Goal: Information Seeking & Learning: Learn about a topic

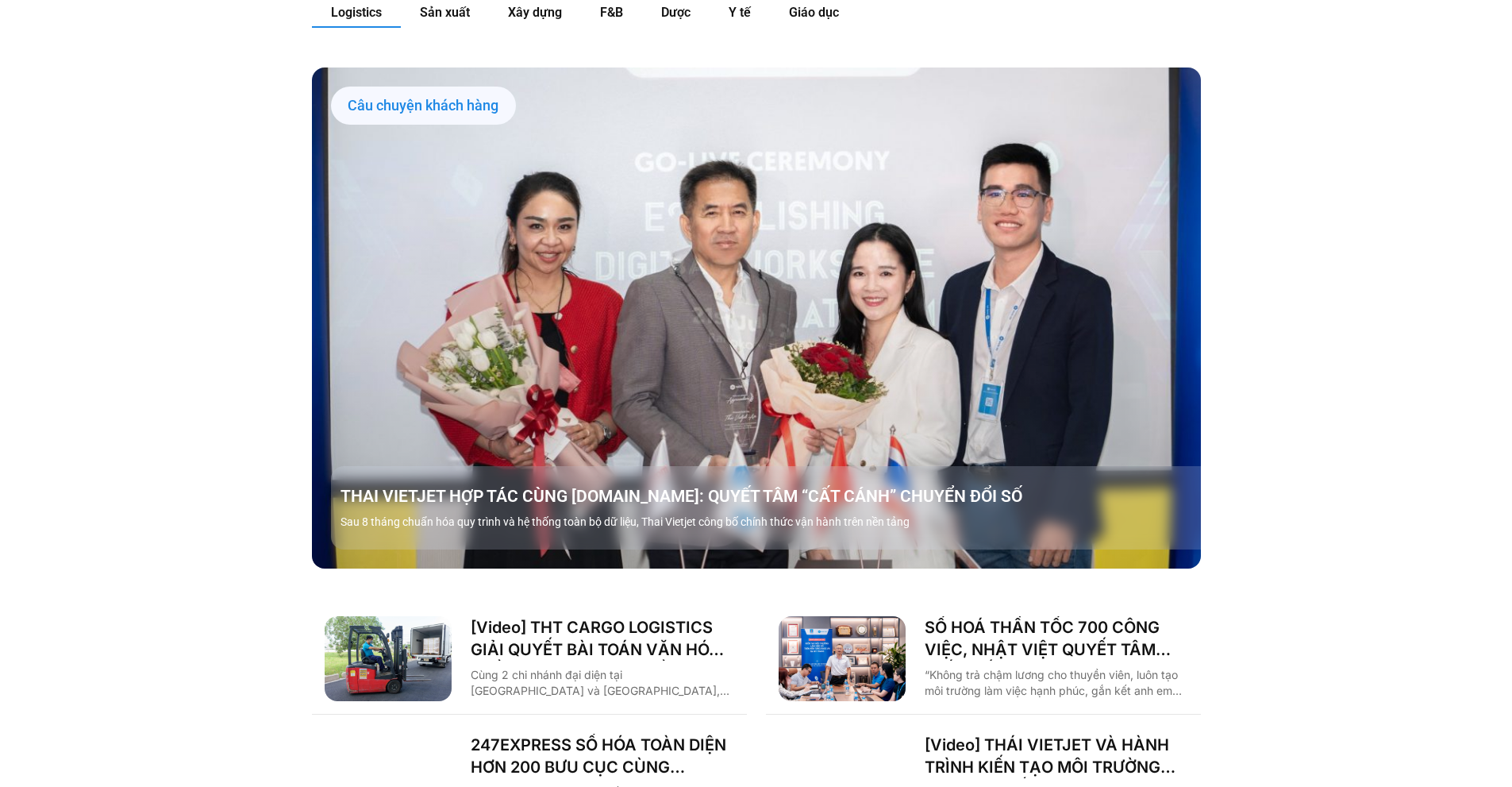
scroll to position [1588, 0]
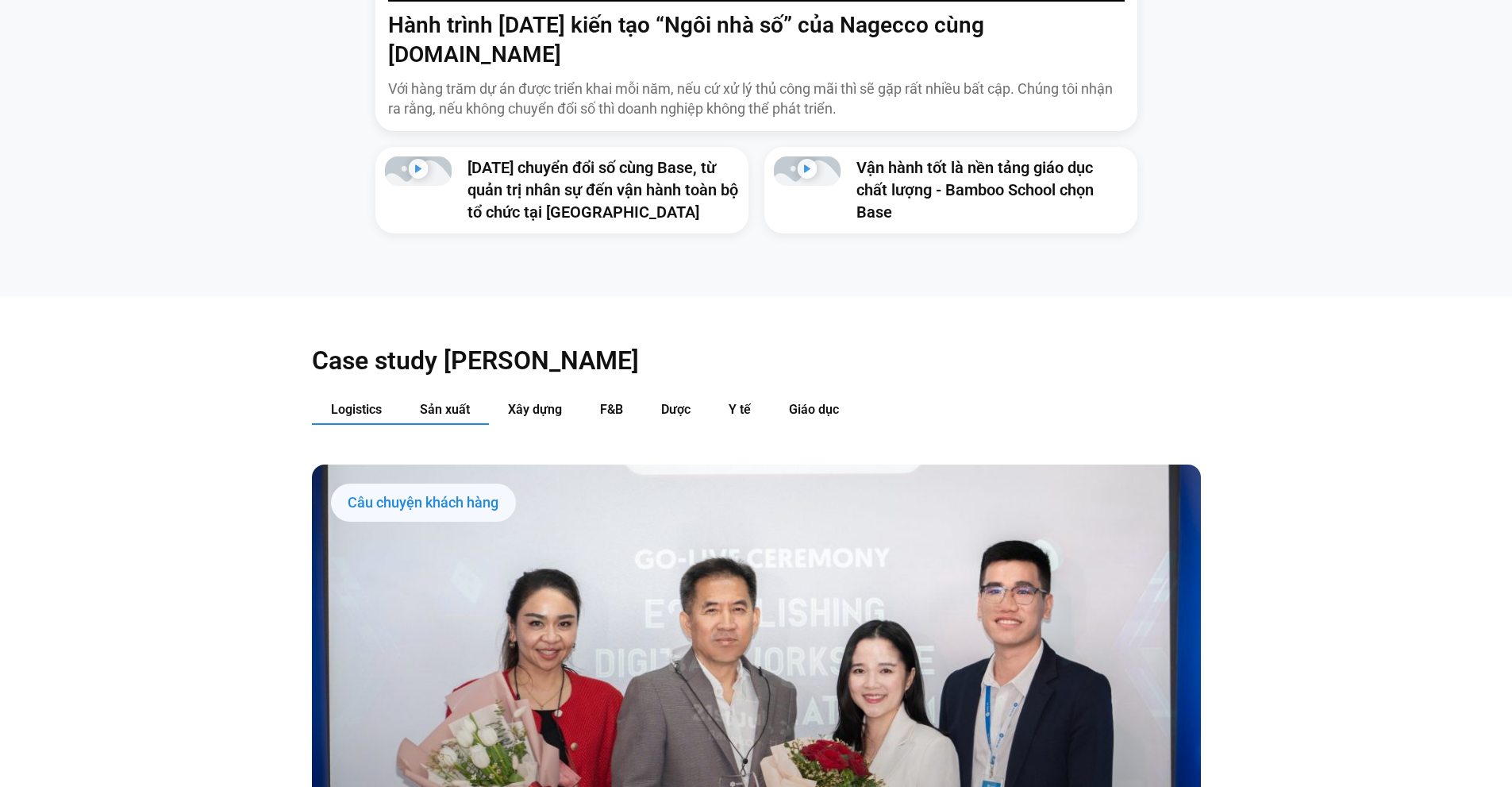
click at [438, 402] on span "Sản xuất" at bounding box center [444, 409] width 50 height 15
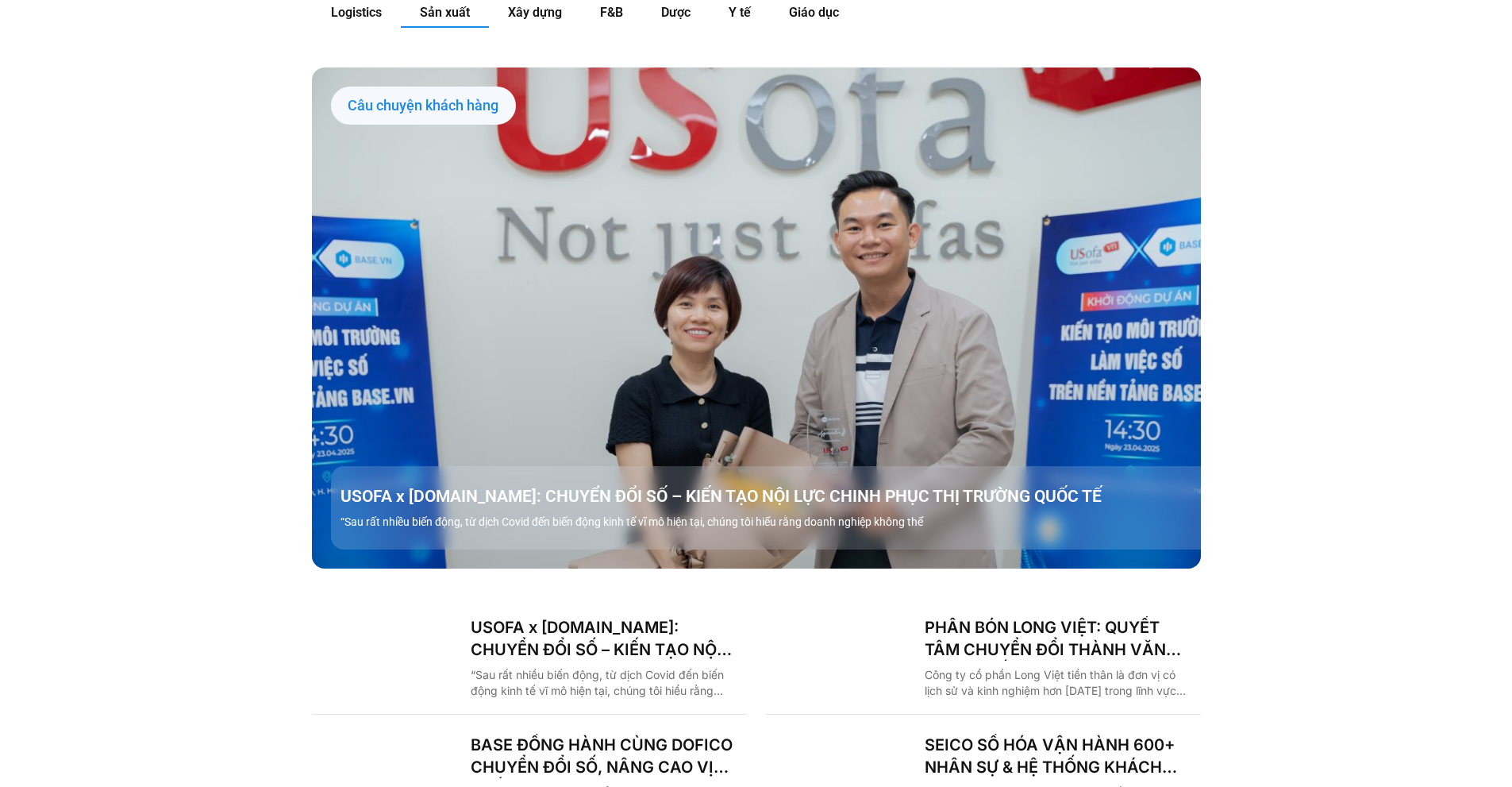
scroll to position [1826, 0]
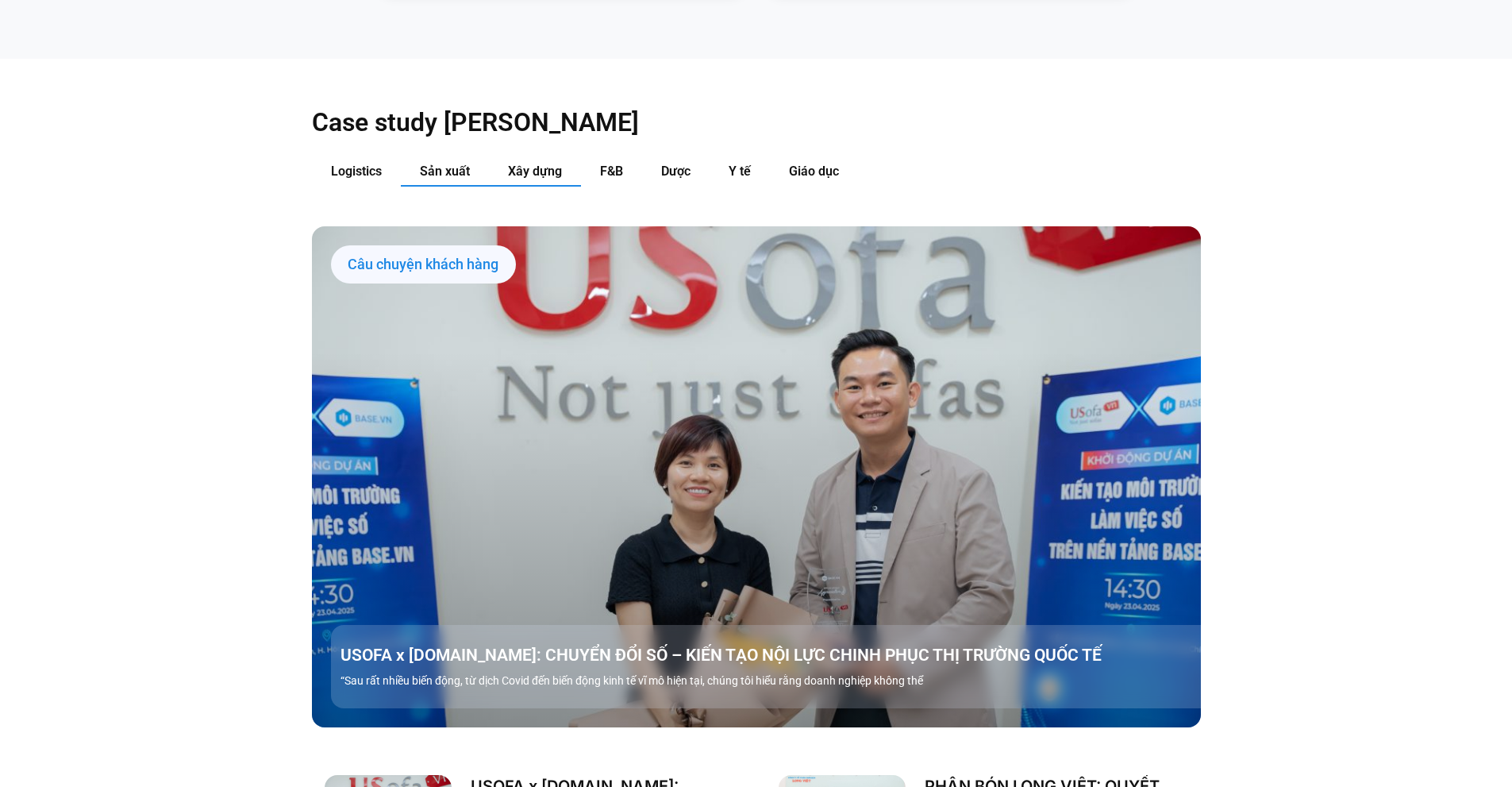
click at [563, 157] on button "Xây dựng" at bounding box center [534, 172] width 92 height 30
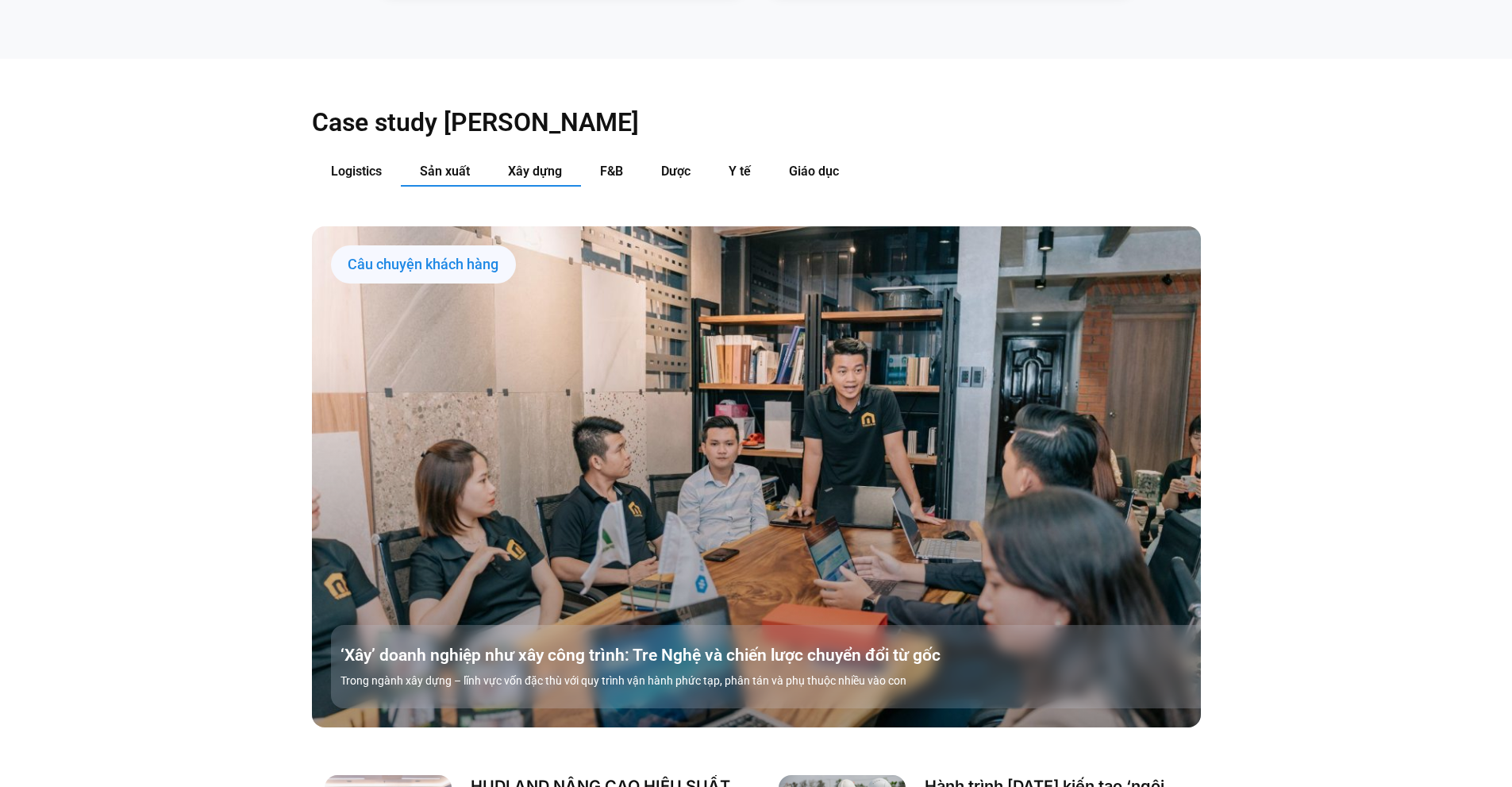
click at [443, 163] on span "Sản xuất" at bounding box center [444, 170] width 50 height 15
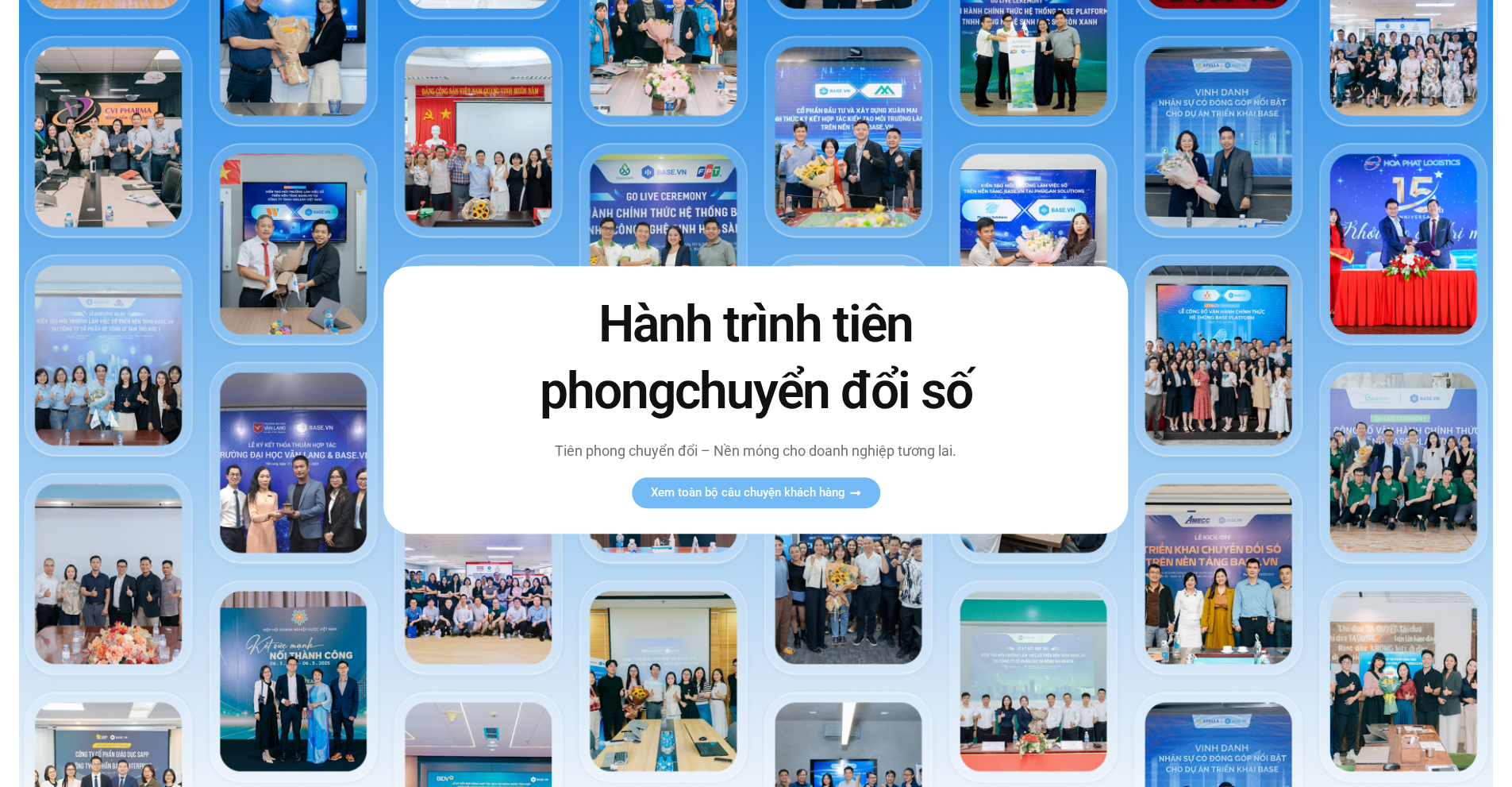
scroll to position [60, 0]
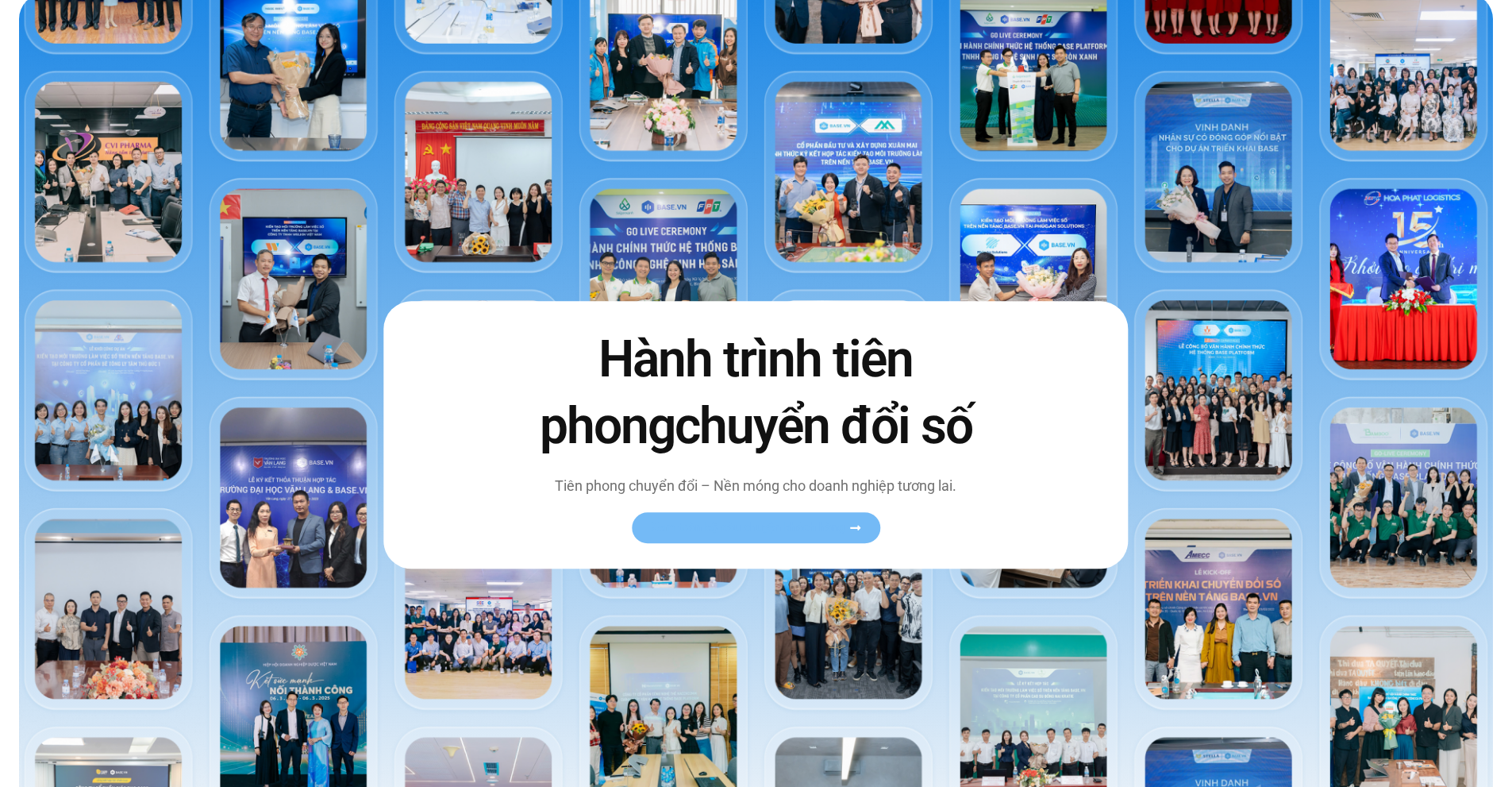
click at [753, 527] on span "Xem toàn bộ câu chuyện khách hàng" at bounding box center [748, 528] width 194 height 12
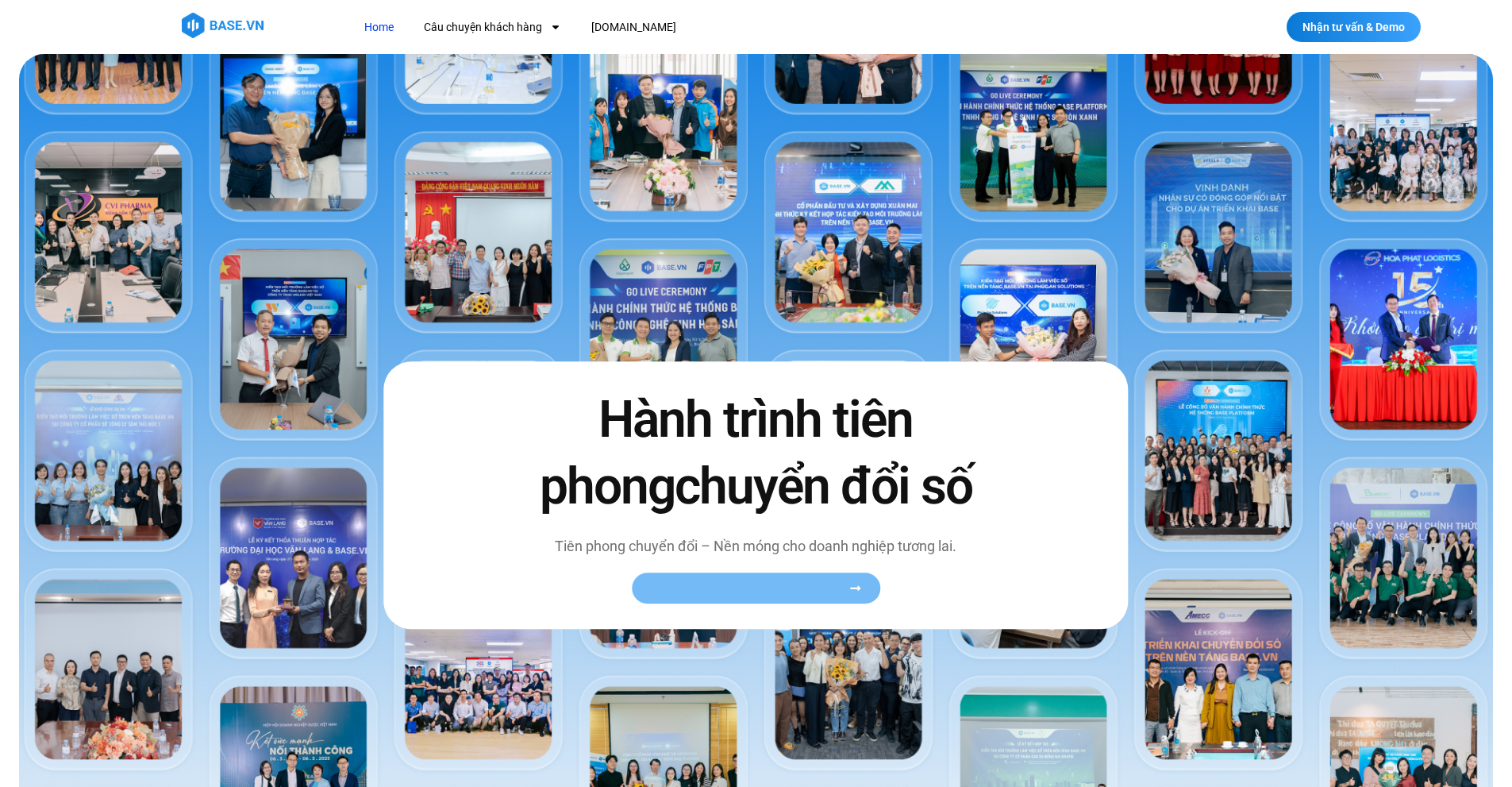
click at [762, 583] on span "Xem toàn bộ câu chuyện khách hàng" at bounding box center [748, 588] width 194 height 12
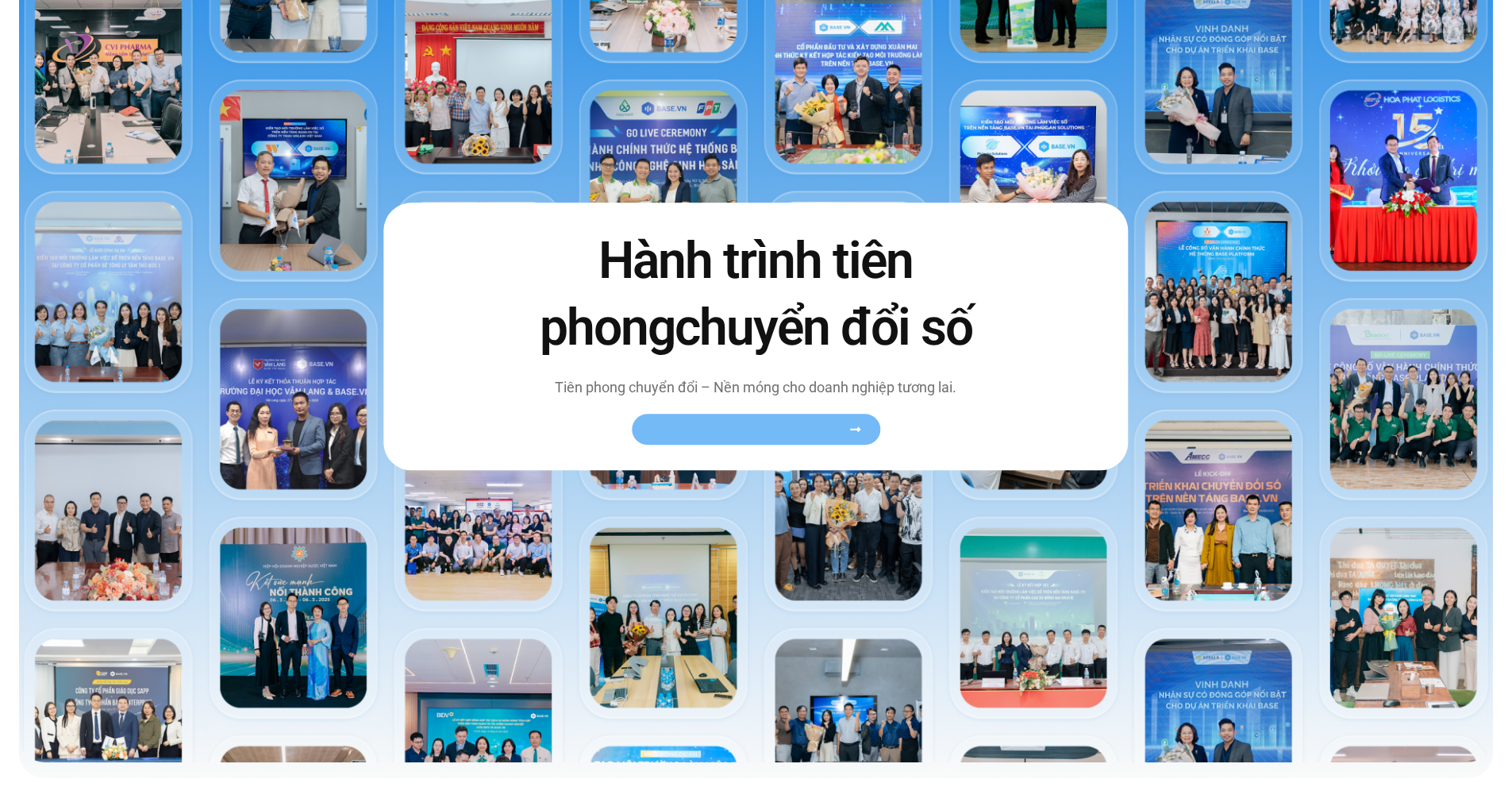
click at [860, 426] on icon at bounding box center [855, 429] width 12 height 12
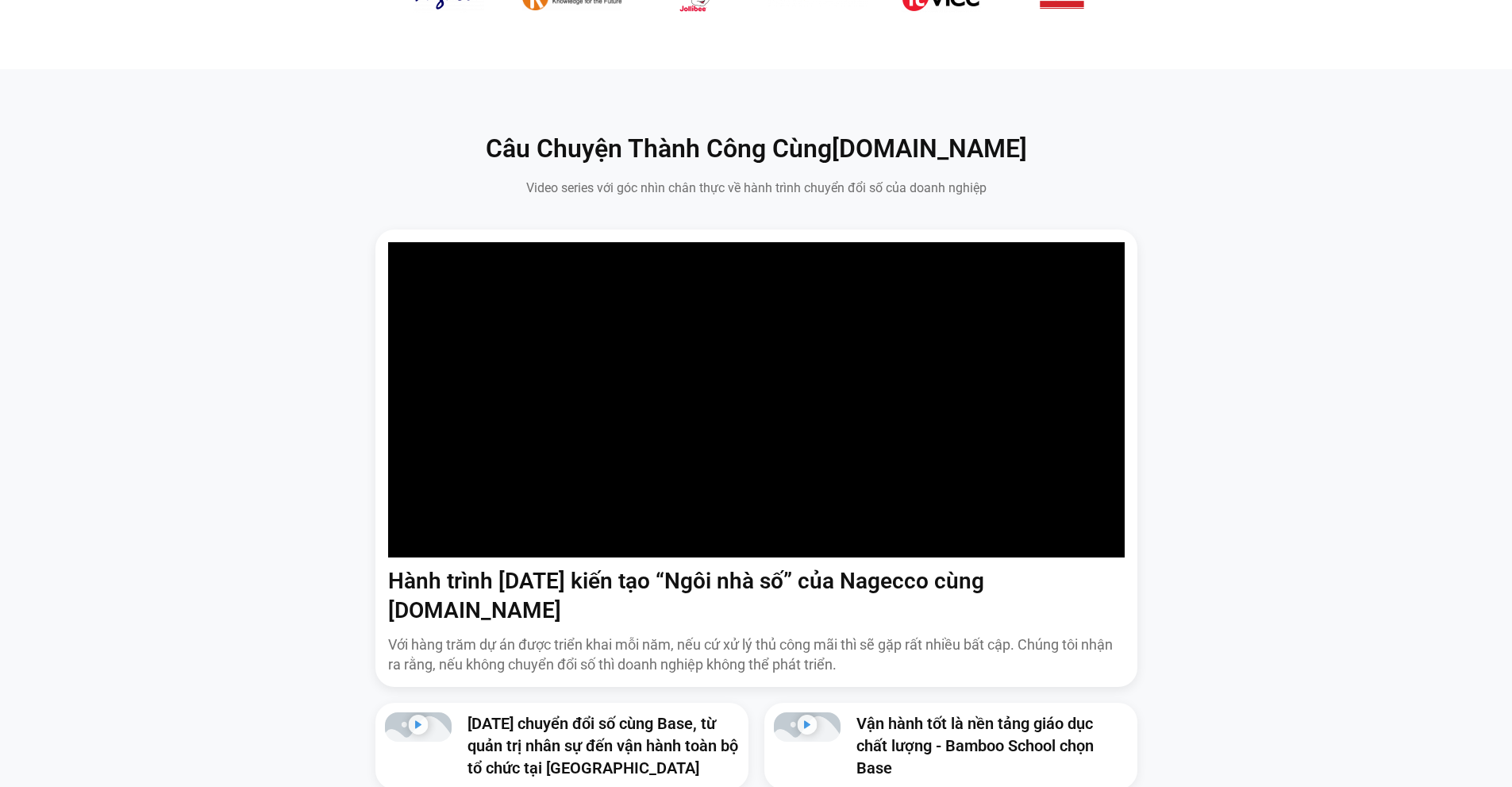
scroll to position [1429, 0]
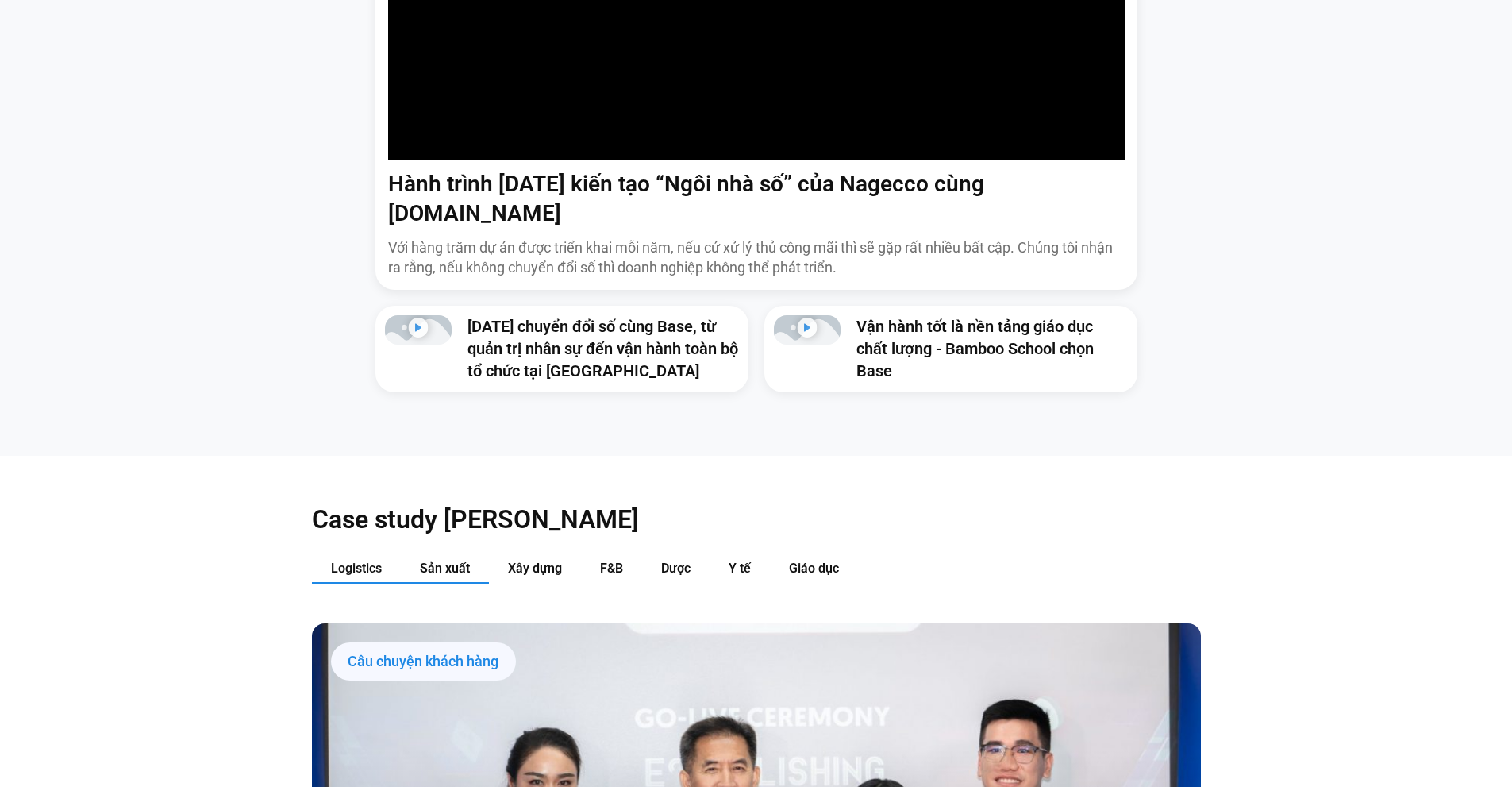
click at [434, 560] on span "Sản xuất" at bounding box center [444, 567] width 50 height 15
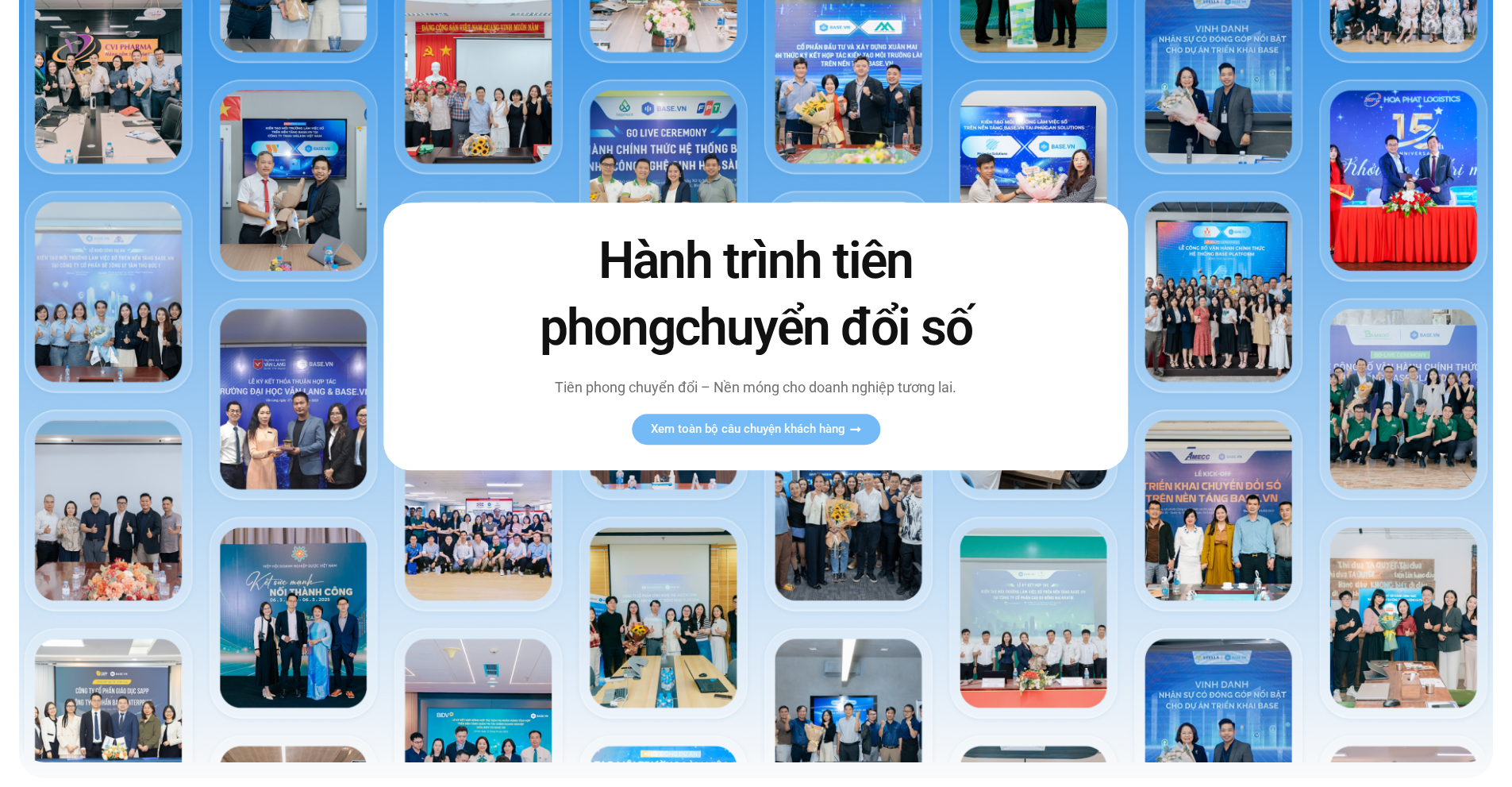
scroll to position [0, 0]
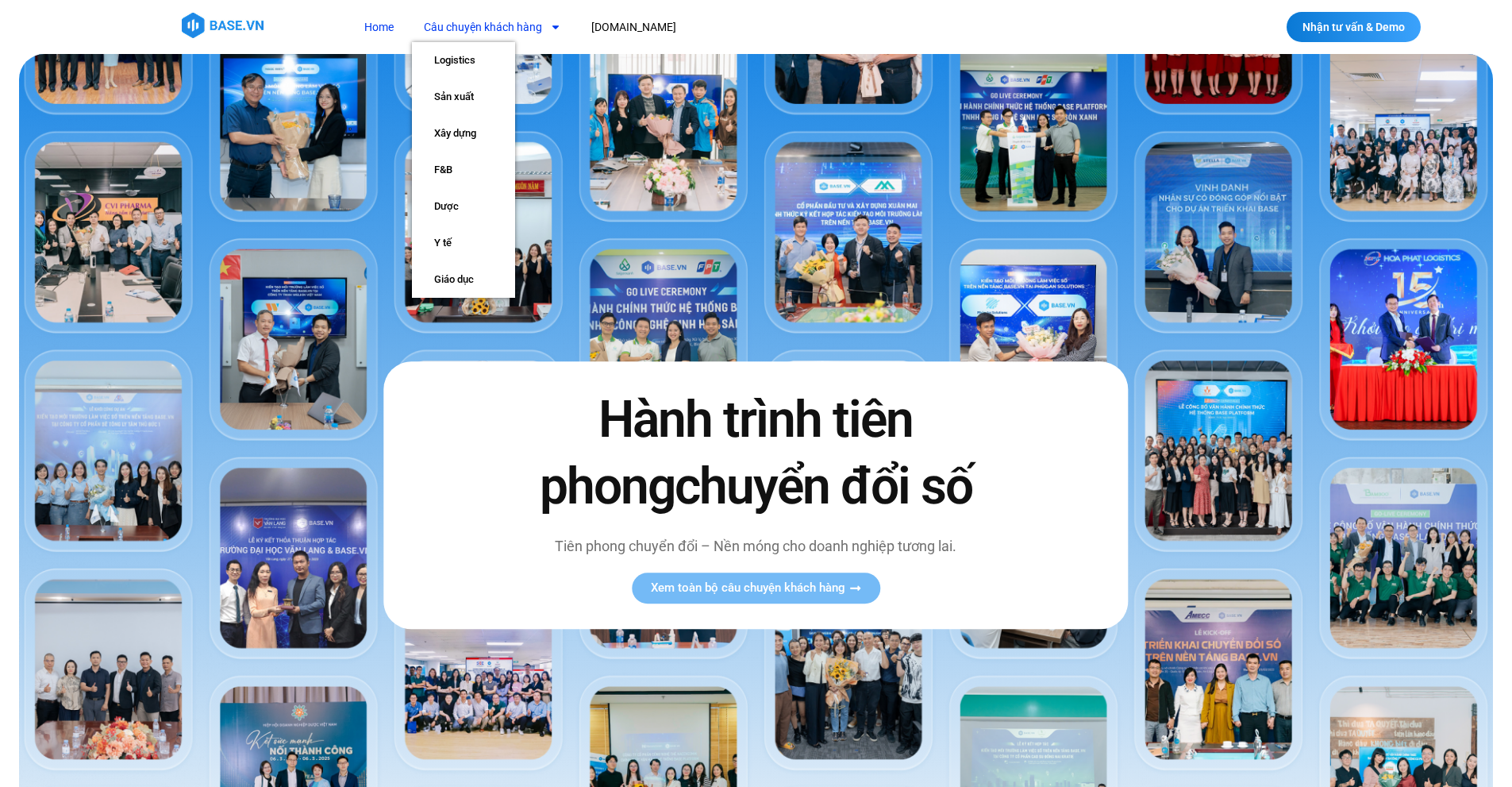
click at [459, 31] on link "Câu chuyện khách hàng" at bounding box center [492, 28] width 161 height 30
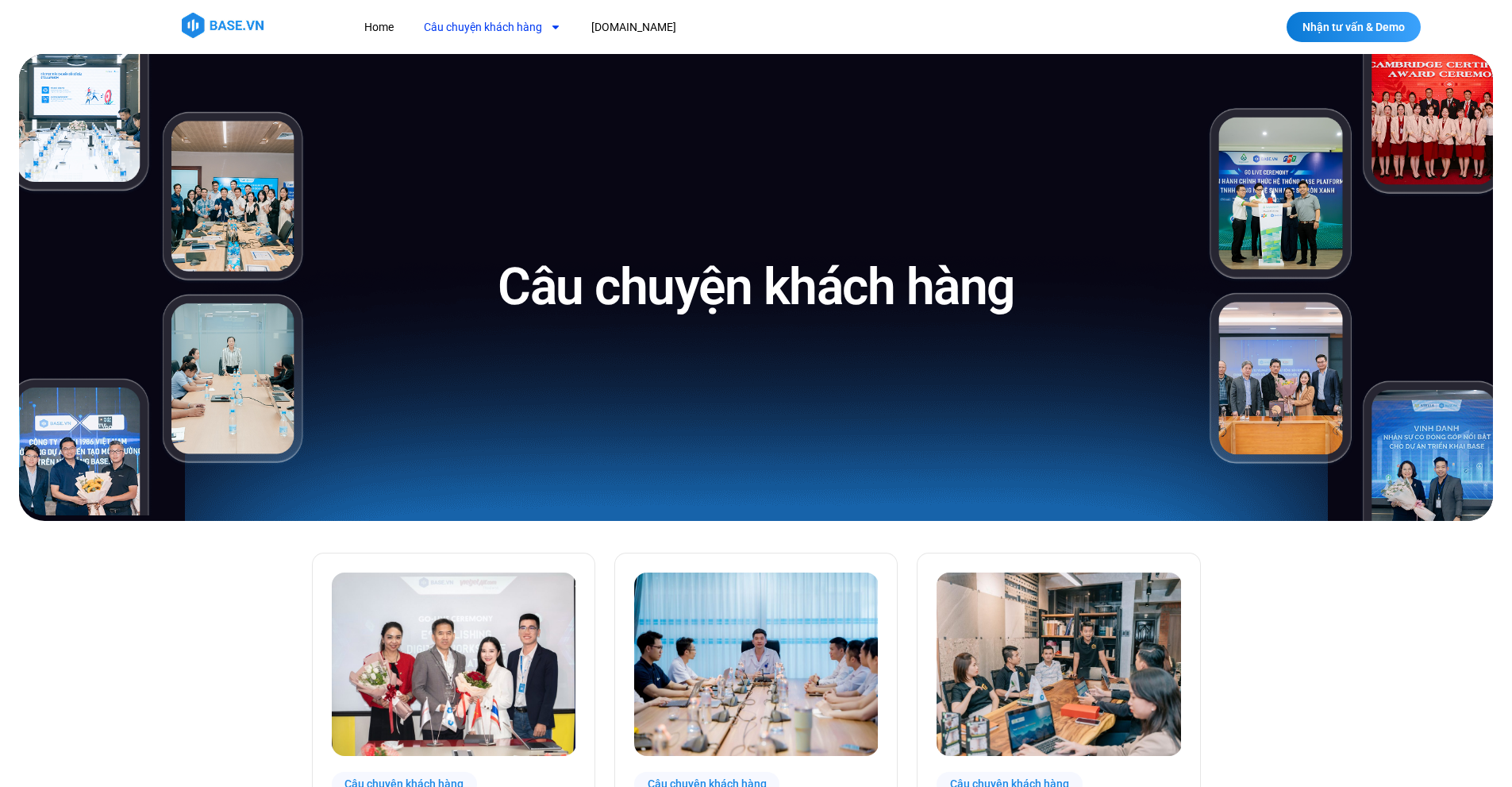
click at [670, 295] on h1 "Câu chuyện khách hàng" at bounding box center [756, 287] width 517 height 66
click at [1300, 190] on img at bounding box center [1348, 288] width 288 height 467
click at [467, 31] on link "Câu chuyện khách hàng" at bounding box center [492, 28] width 161 height 30
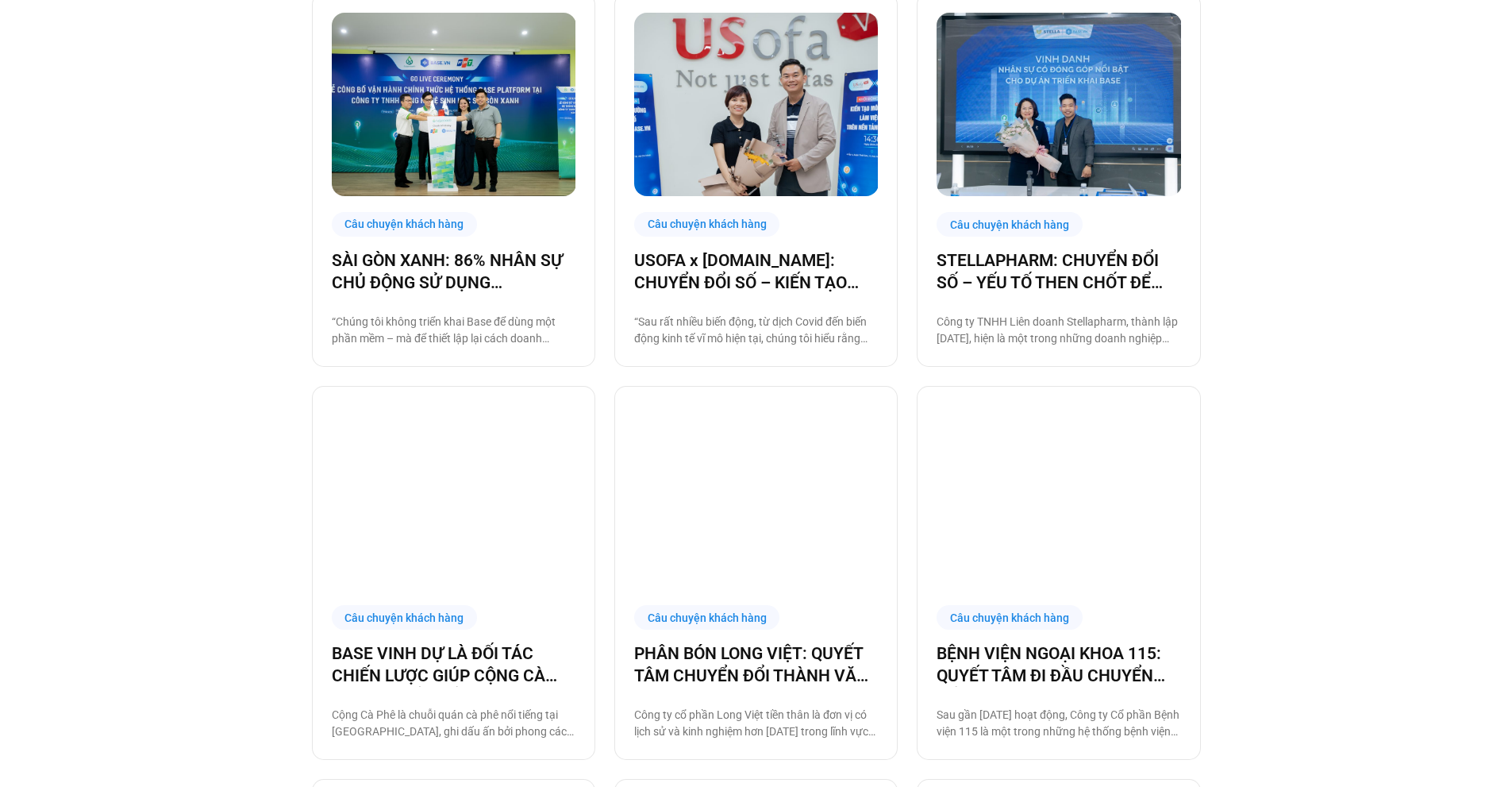
scroll to position [1429, 0]
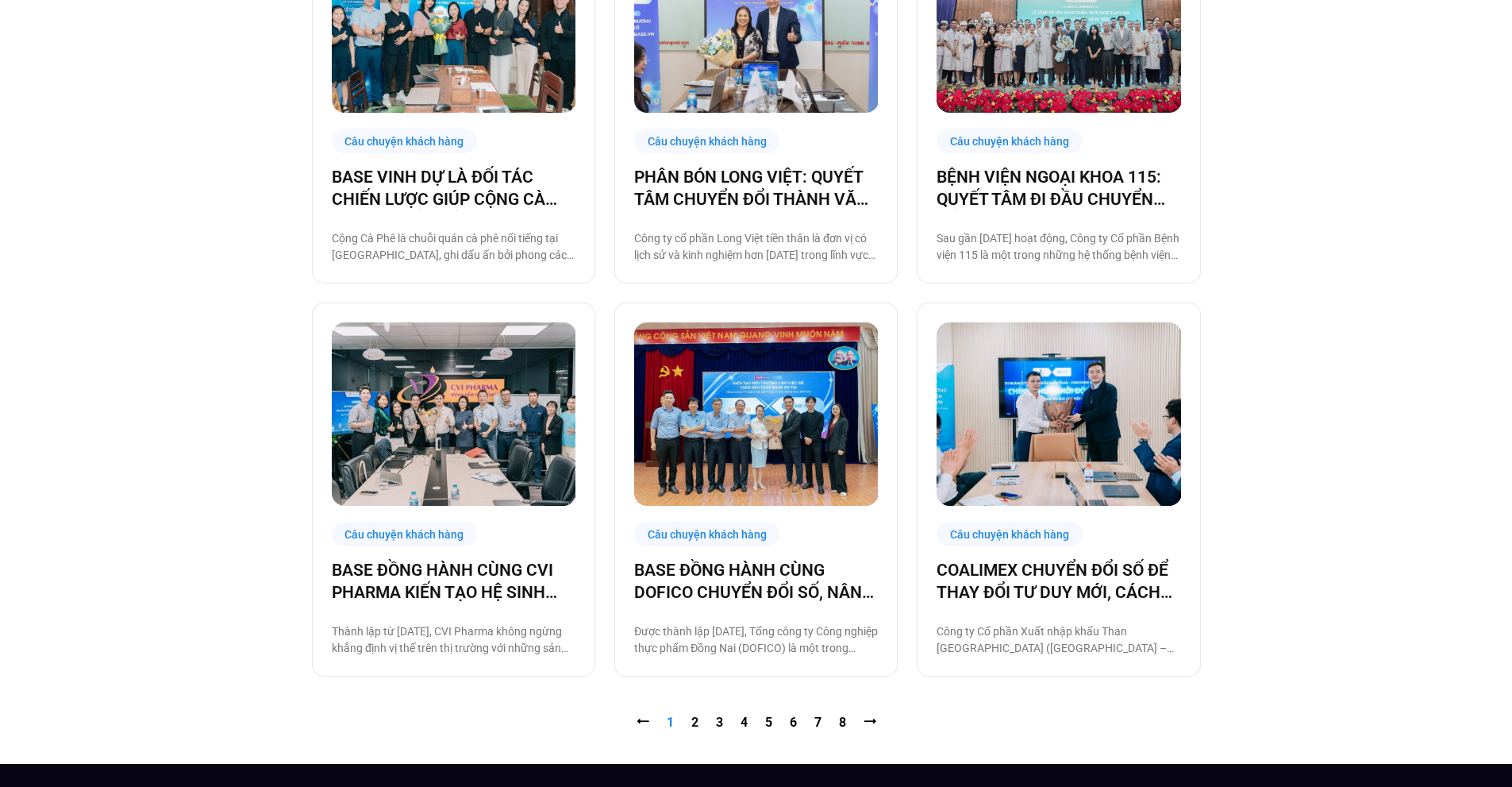
click at [695, 721] on link "Trang 2" at bounding box center [695, 722] width 7 height 15
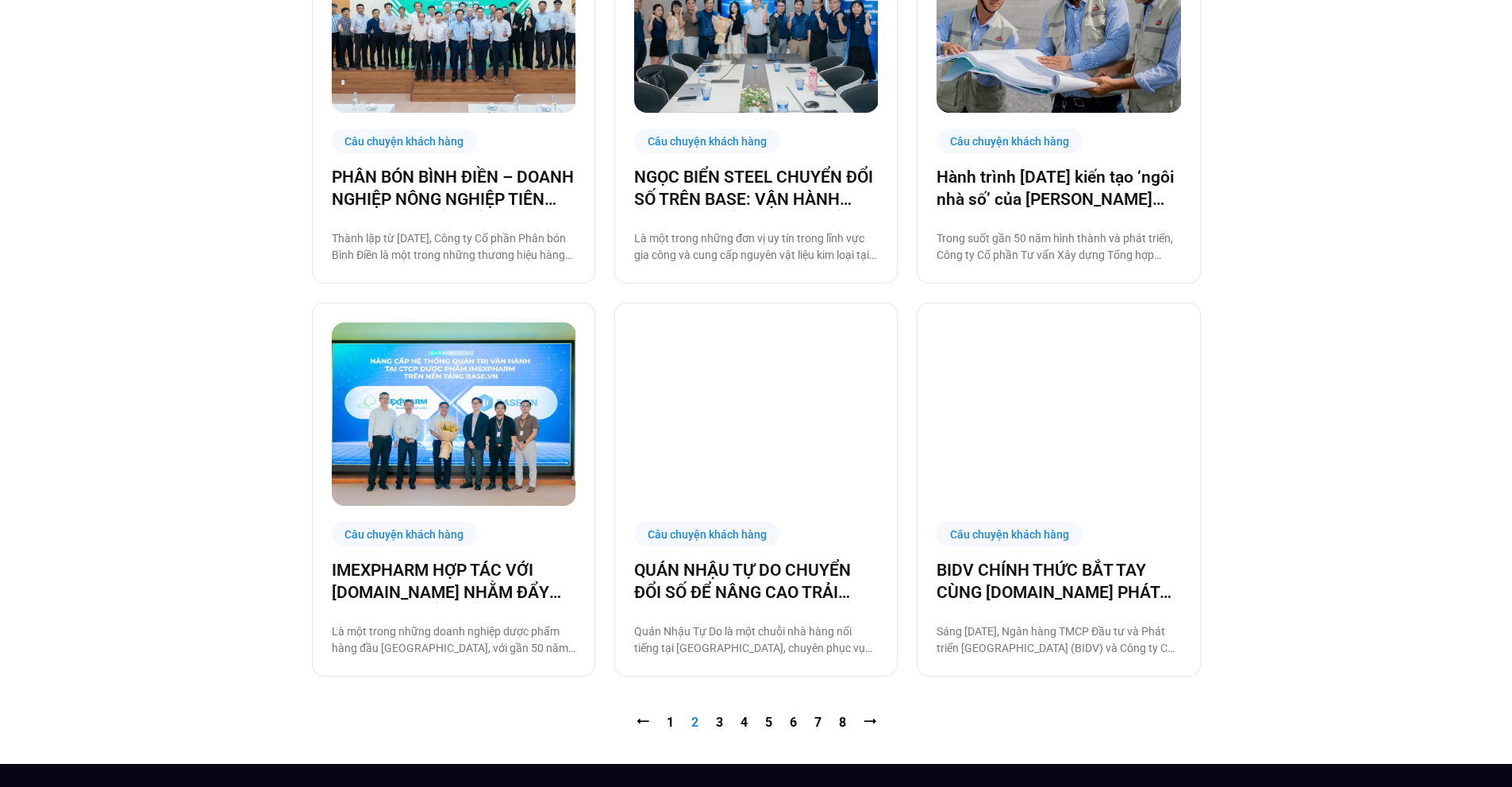
scroll to position [1746, 0]
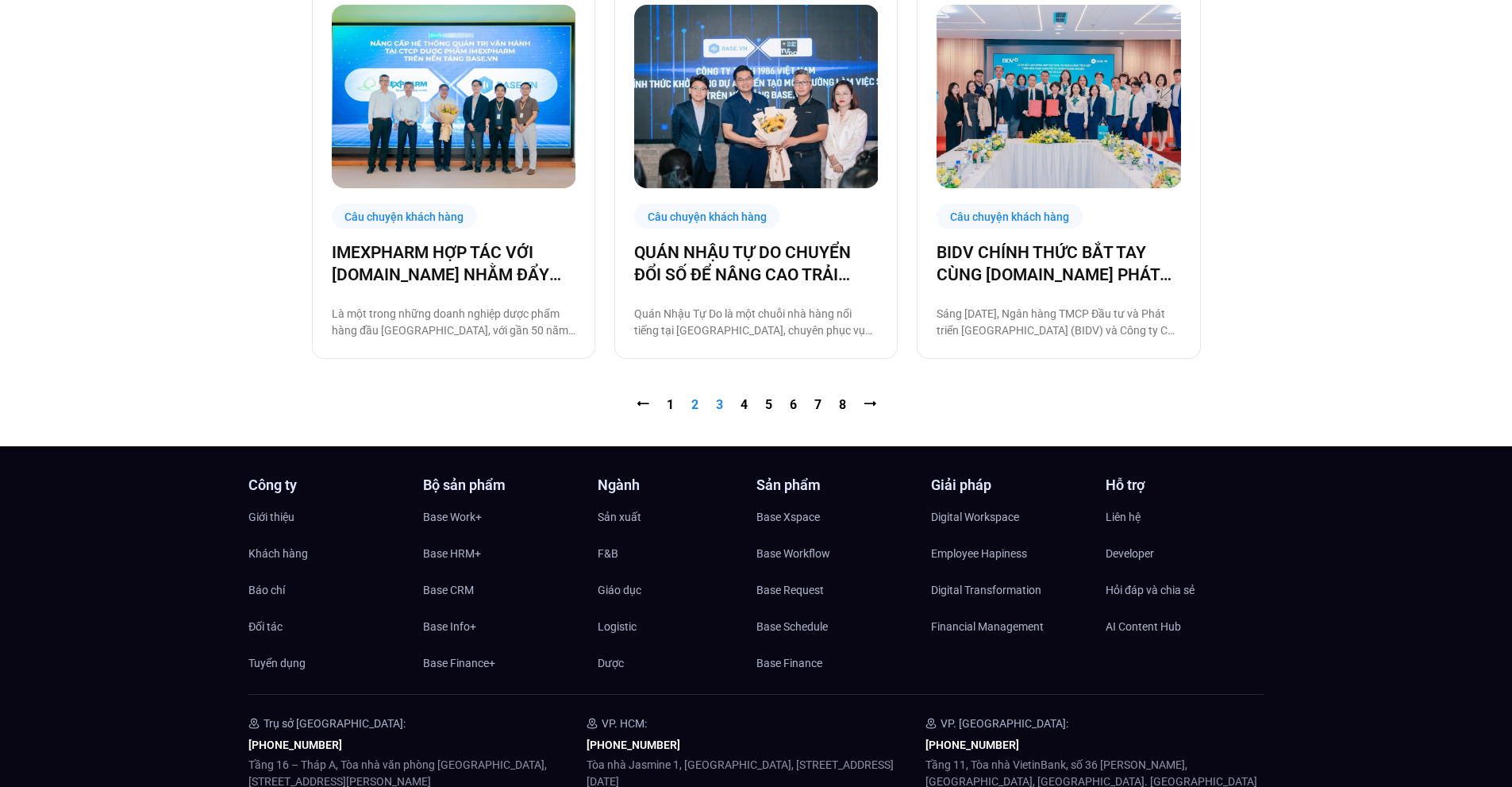
click at [719, 411] on link "Trang 3" at bounding box center [718, 404] width 7 height 15
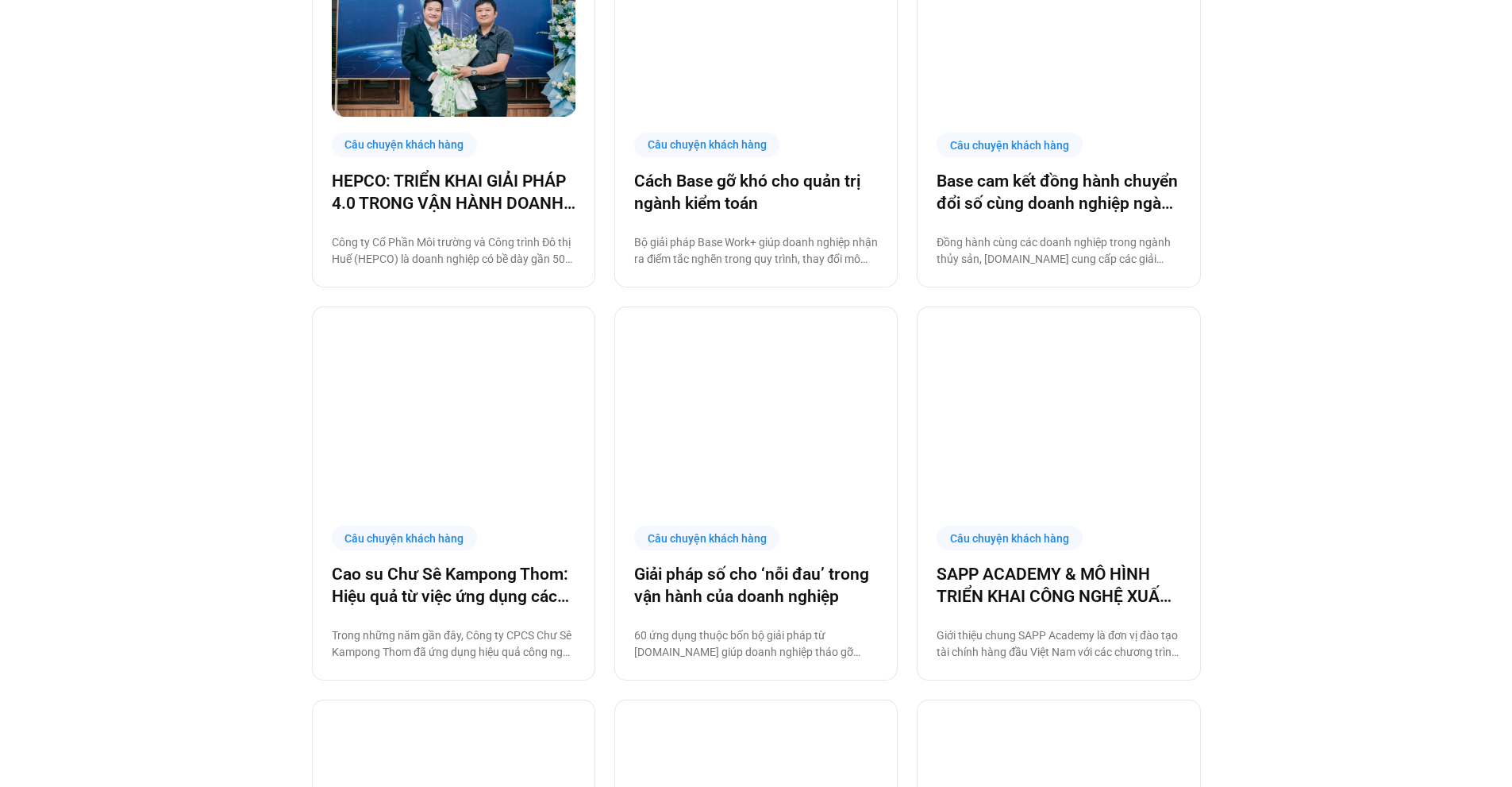
scroll to position [1509, 0]
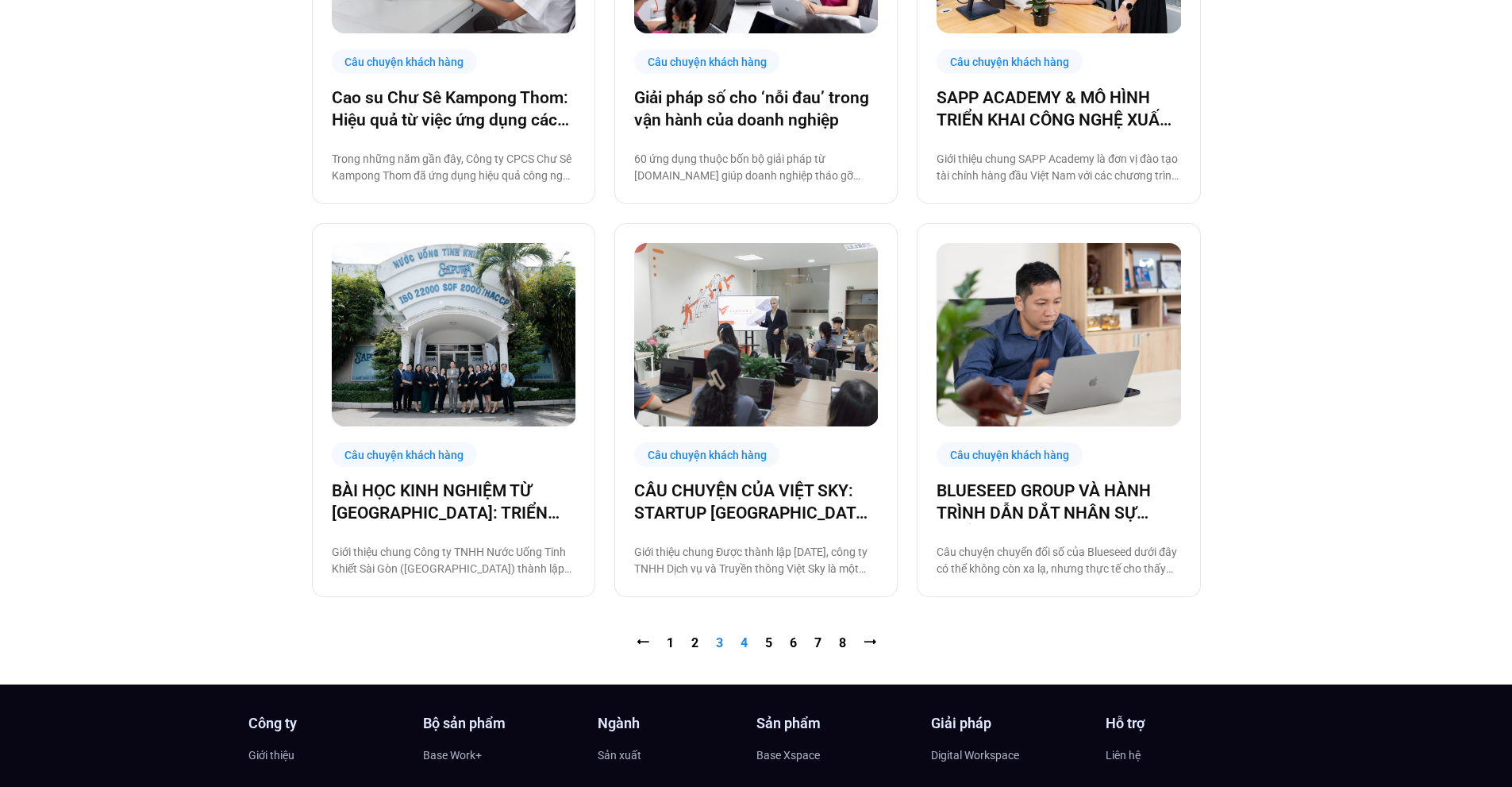
click at [745, 639] on link "Trang 4" at bounding box center [743, 642] width 7 height 15
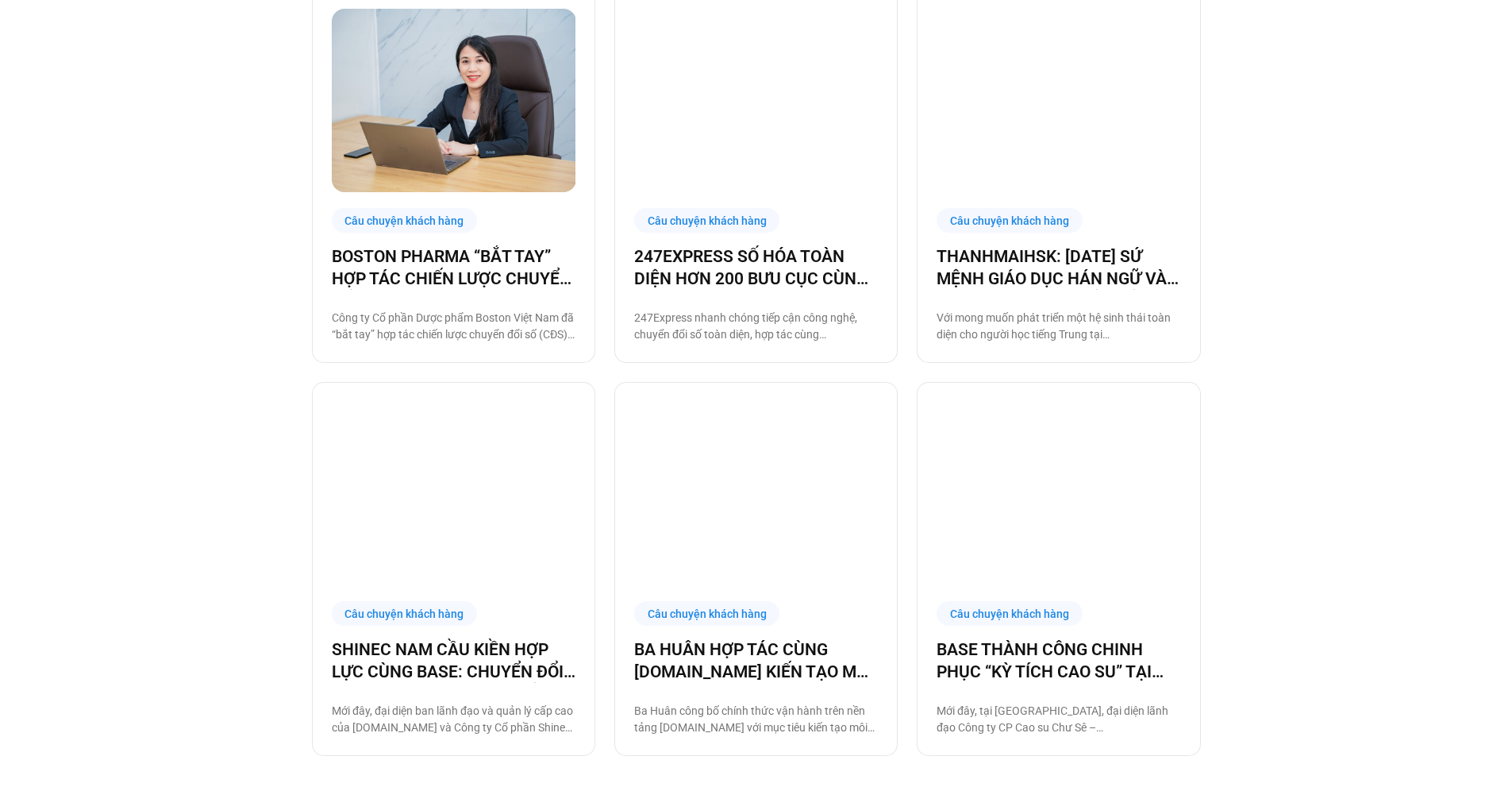
scroll to position [1746, 0]
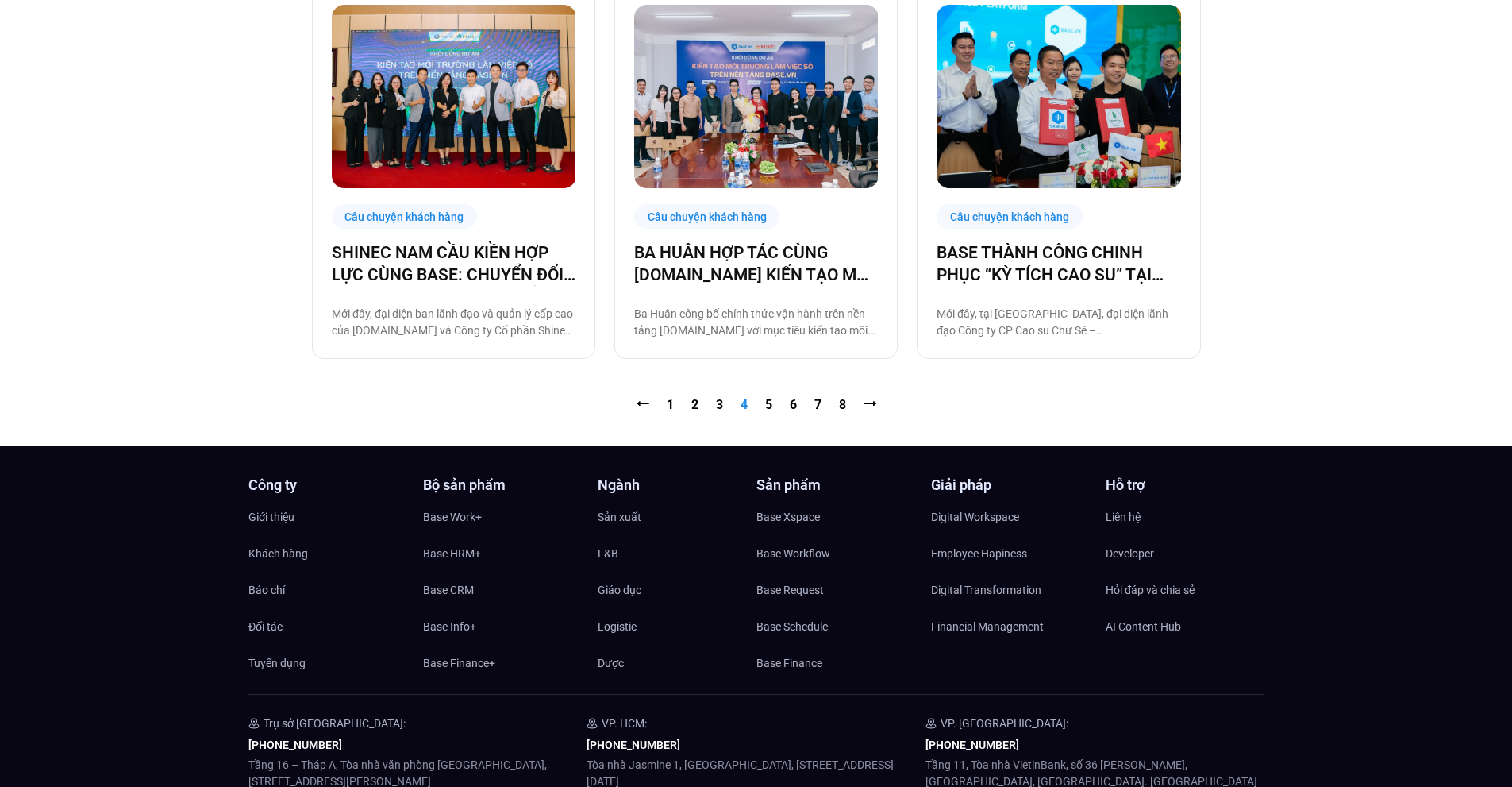
click at [772, 403] on nav "⭠ Trang 1 Trang 2 Trang 3 Trang 4 Trang 5 Trang 6 Trang 7 Trang 8 ⭢" at bounding box center [756, 404] width 889 height 19
click at [772, 409] on link "Trang 5" at bounding box center [768, 404] width 7 height 15
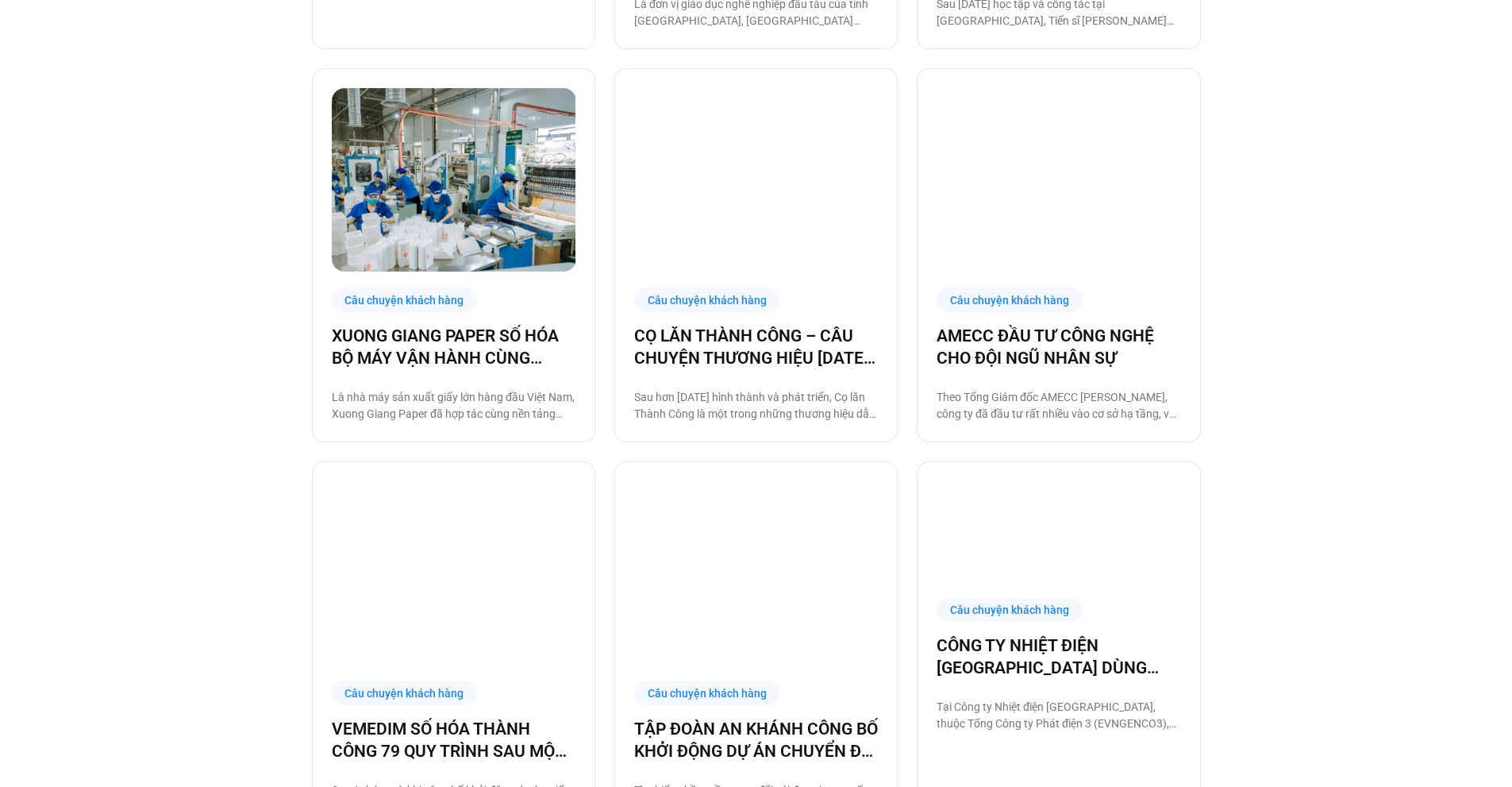
scroll to position [1588, 0]
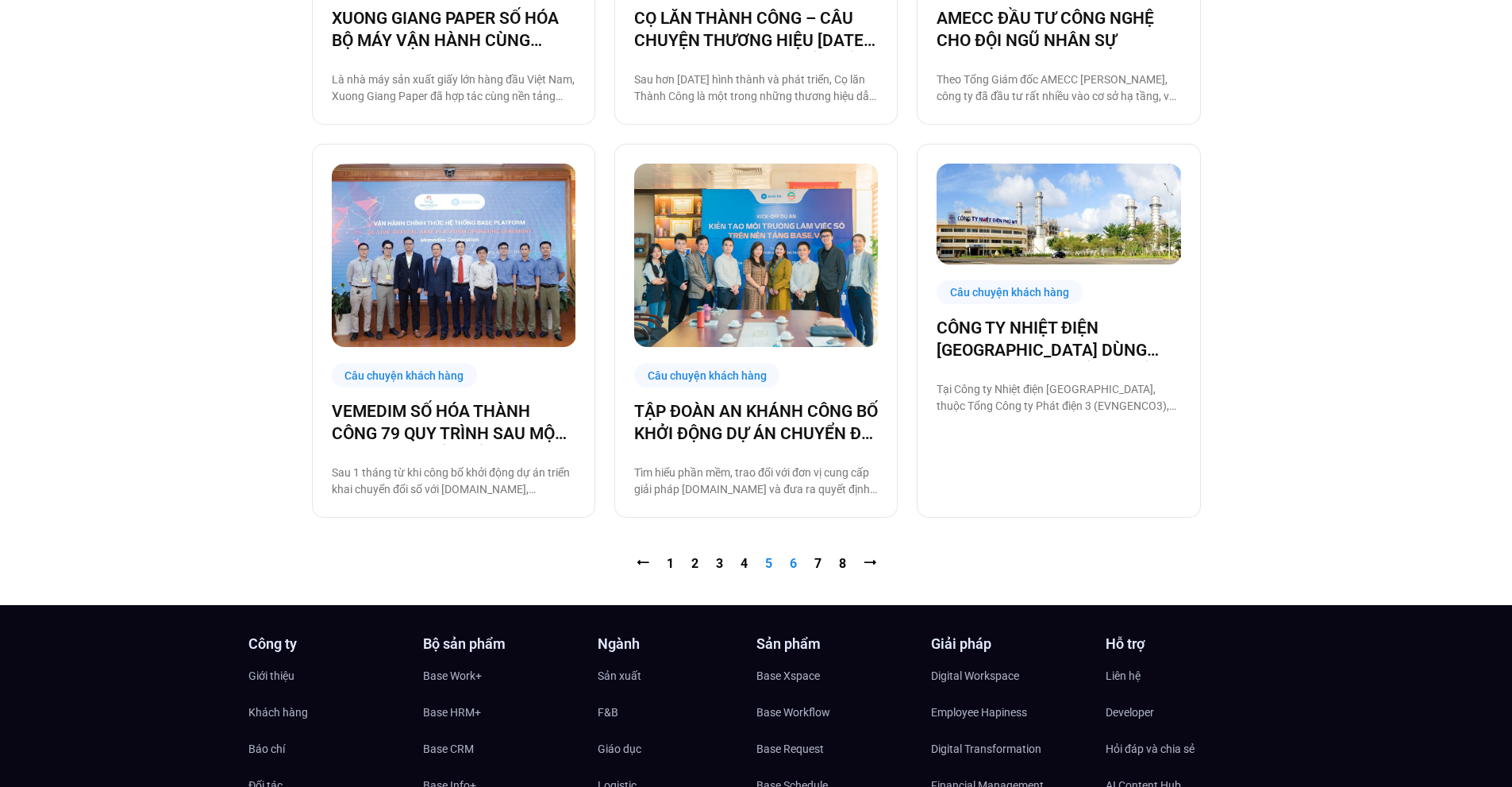
click at [792, 563] on link "Trang 6" at bounding box center [793, 562] width 7 height 15
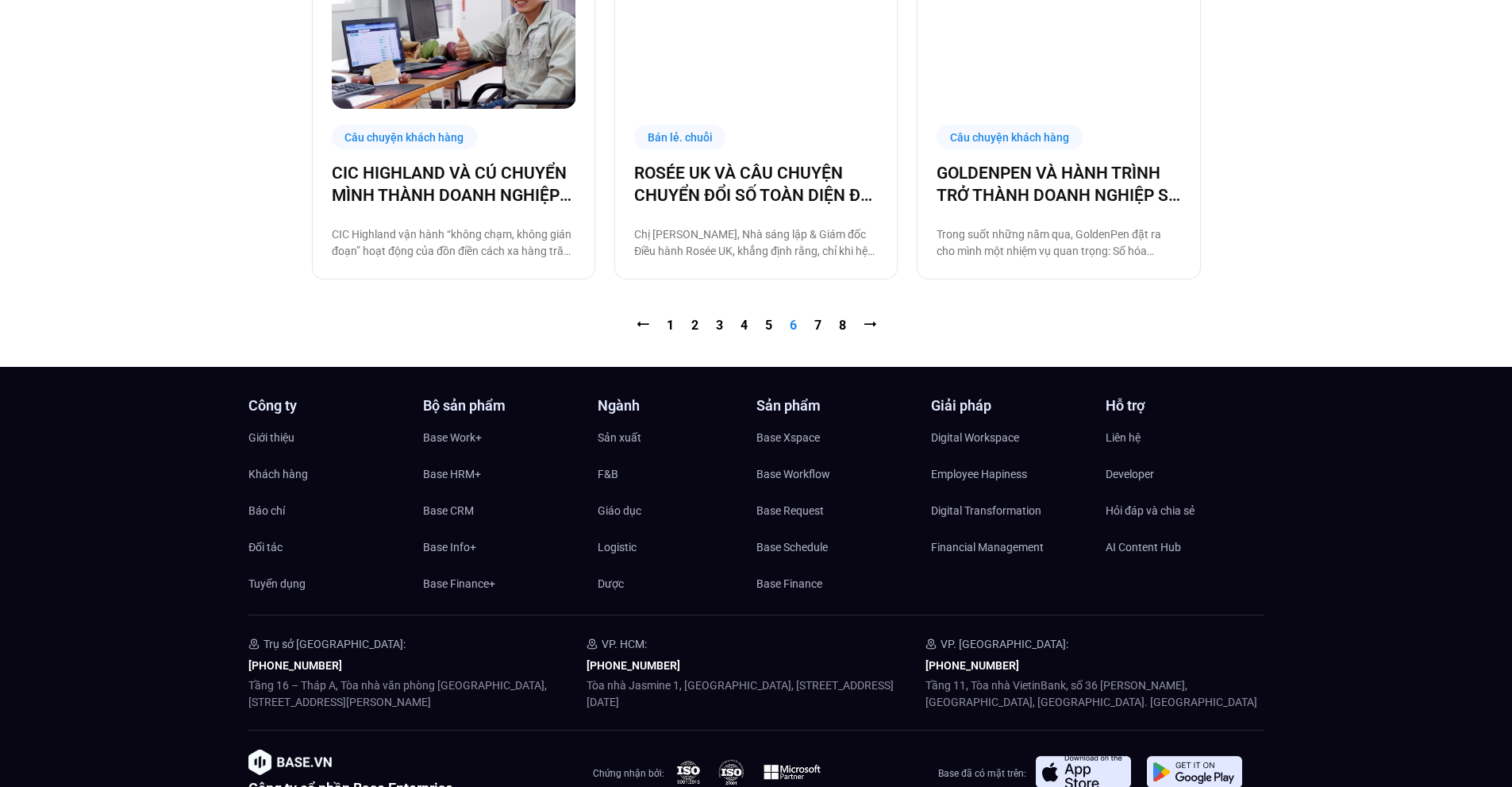
scroll to position [1930, 0]
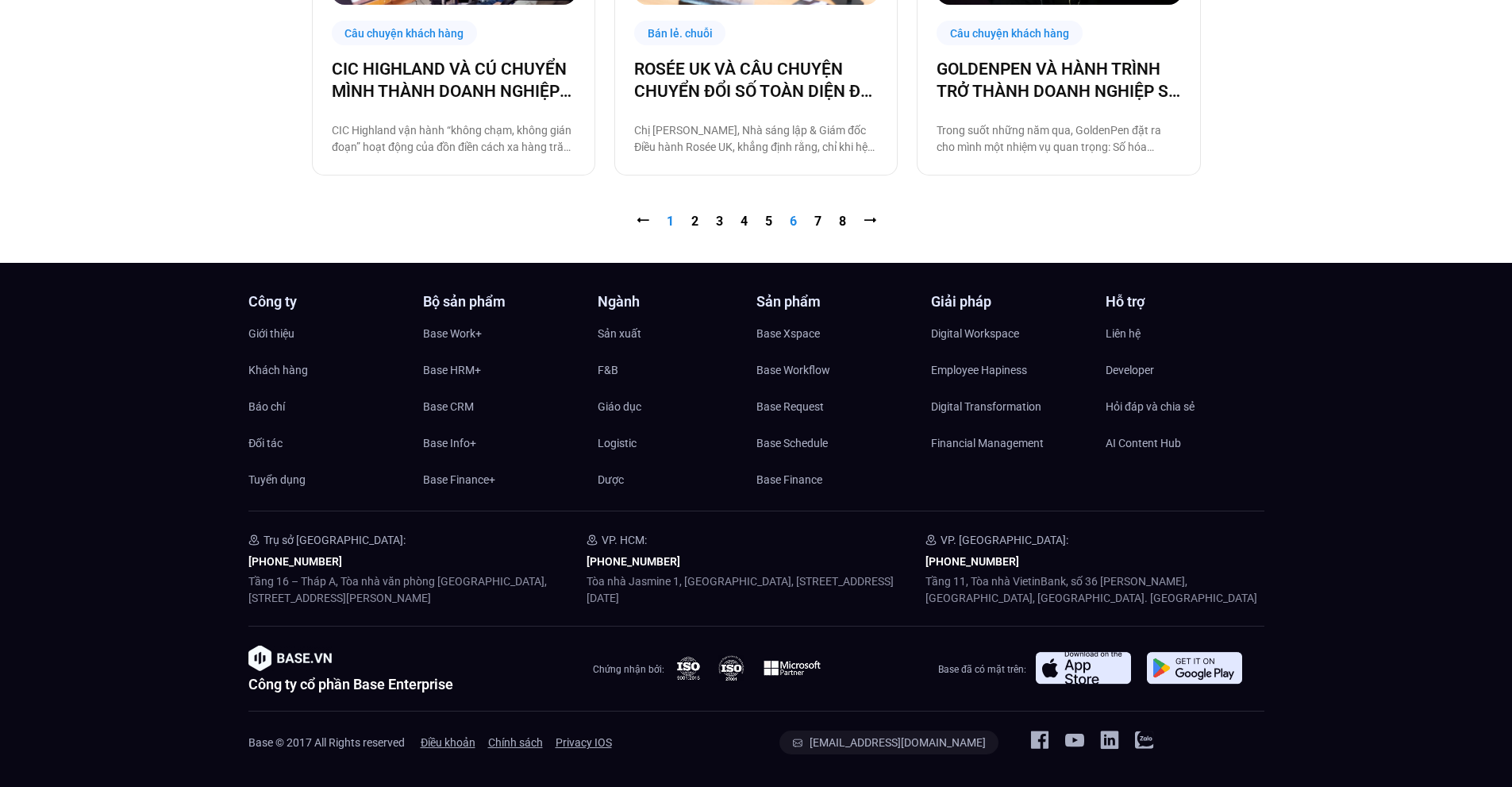
click at [671, 225] on link "Trang 1" at bounding box center [670, 221] width 7 height 15
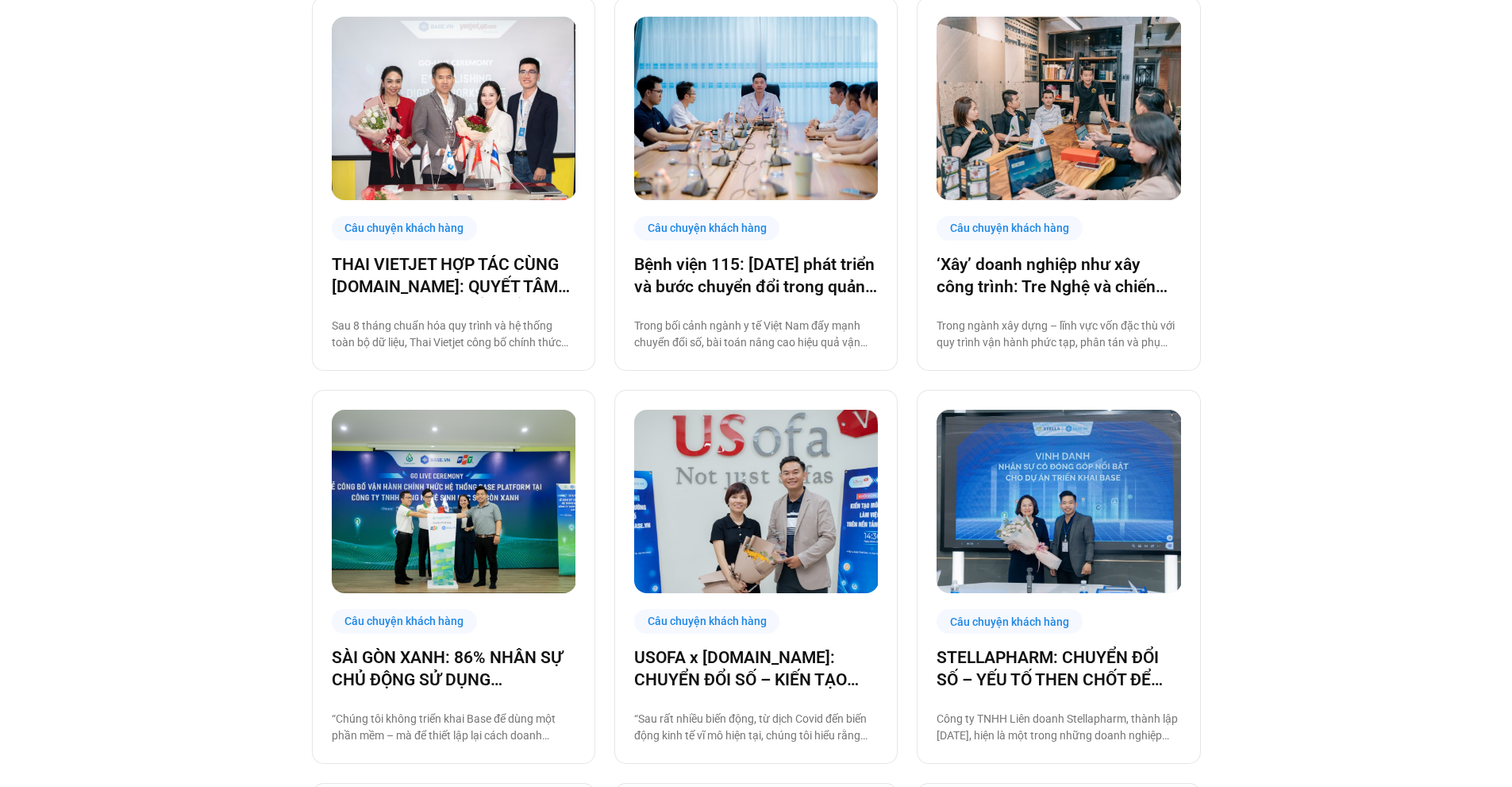
scroll to position [239, 0]
